Goal: Find specific page/section: Find specific page/section

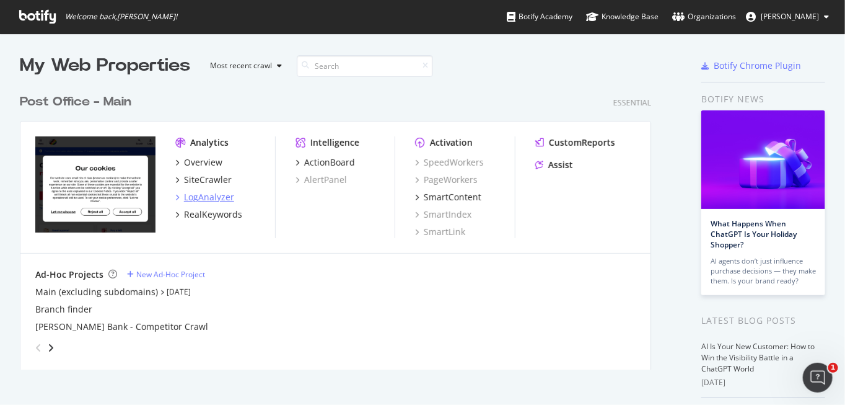
click at [218, 198] on div "LogAnalyzer" at bounding box center [209, 197] width 50 height 12
